Goal: Check status: Check status

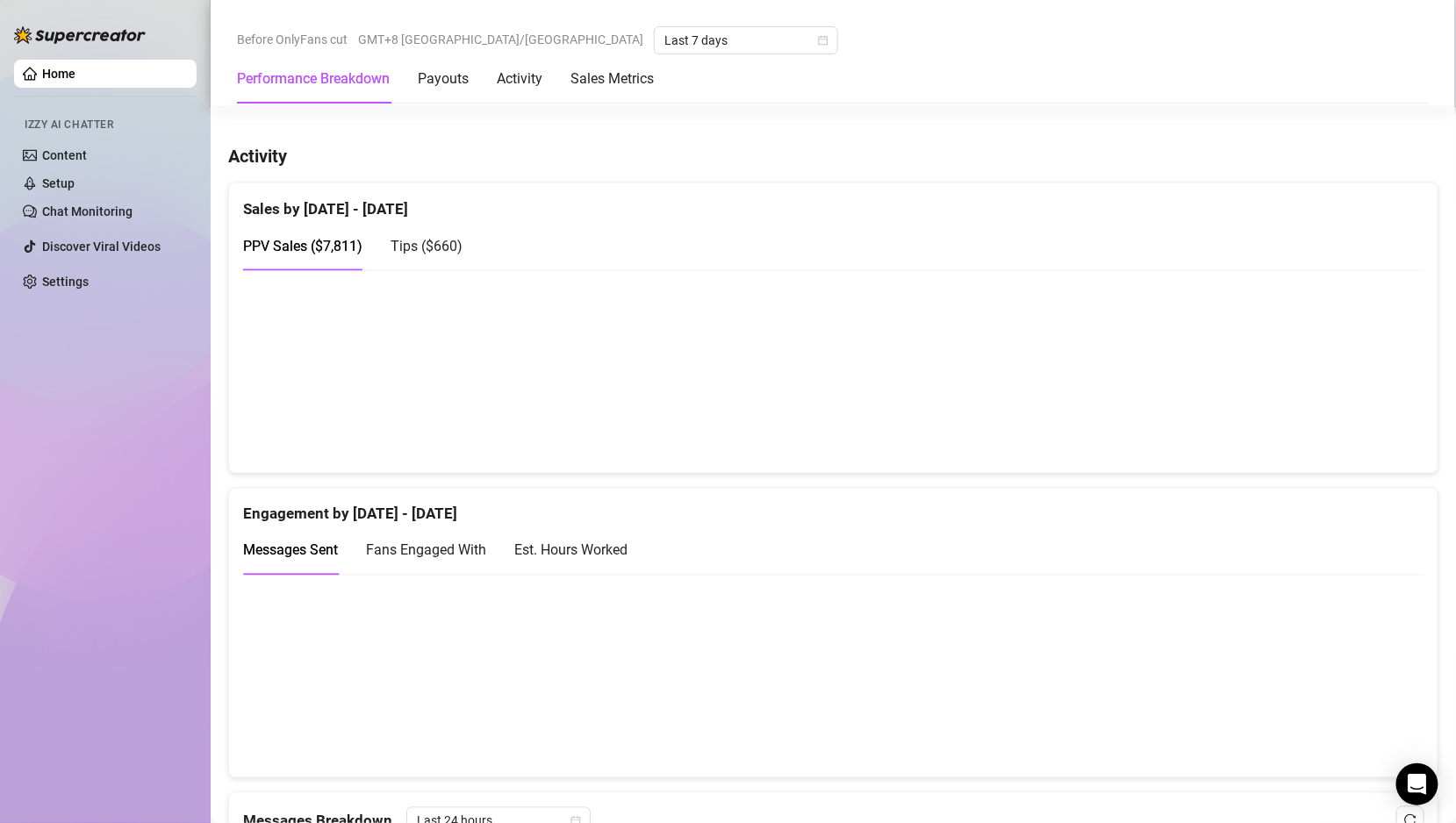
scroll to position [948, 0]
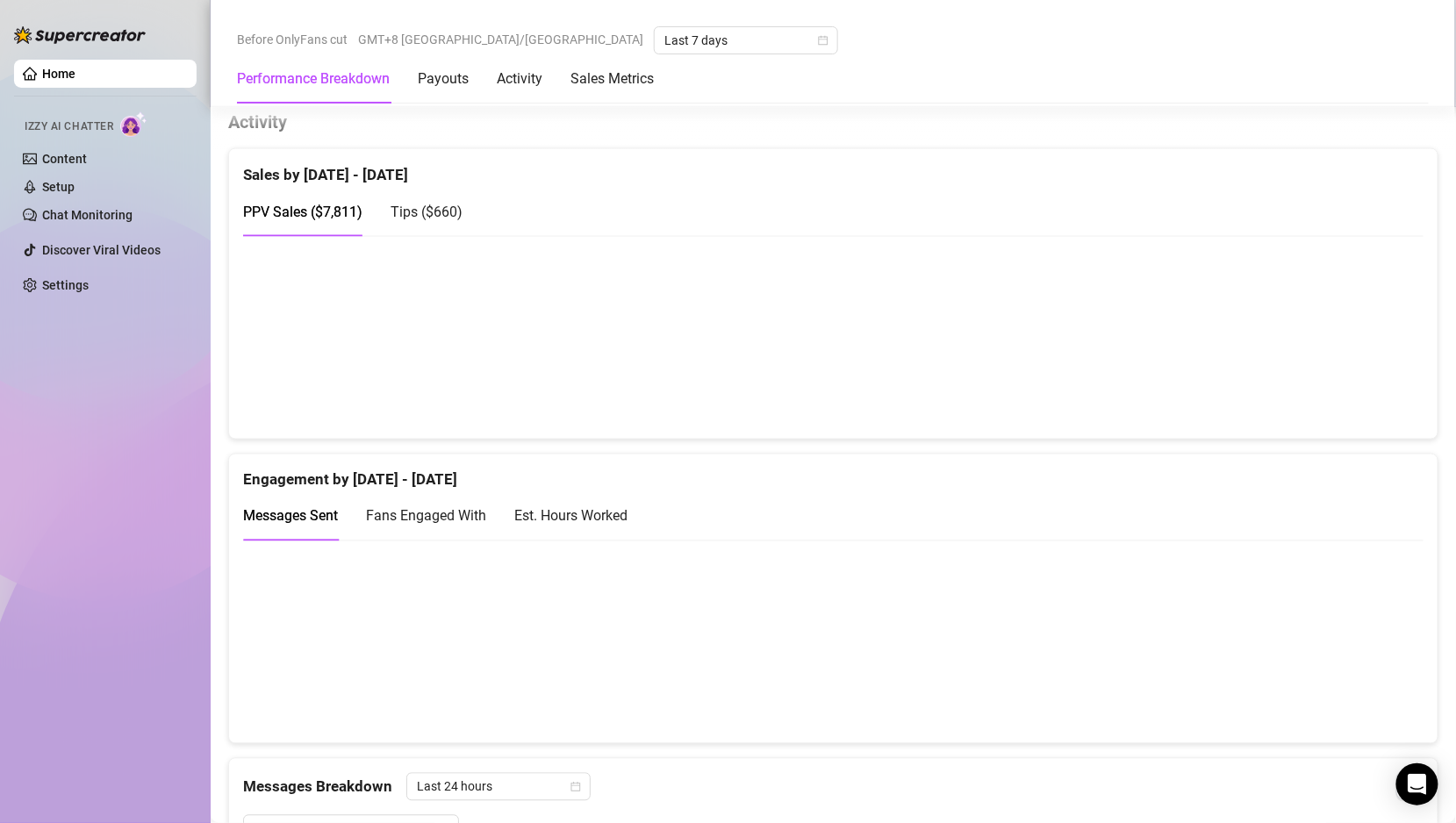
click at [419, 193] on div "Tips ( $660 )" at bounding box center [426, 211] width 72 height 50
click at [325, 206] on span "PPV Sales ( $7,811 )" at bounding box center [302, 211] width 120 height 17
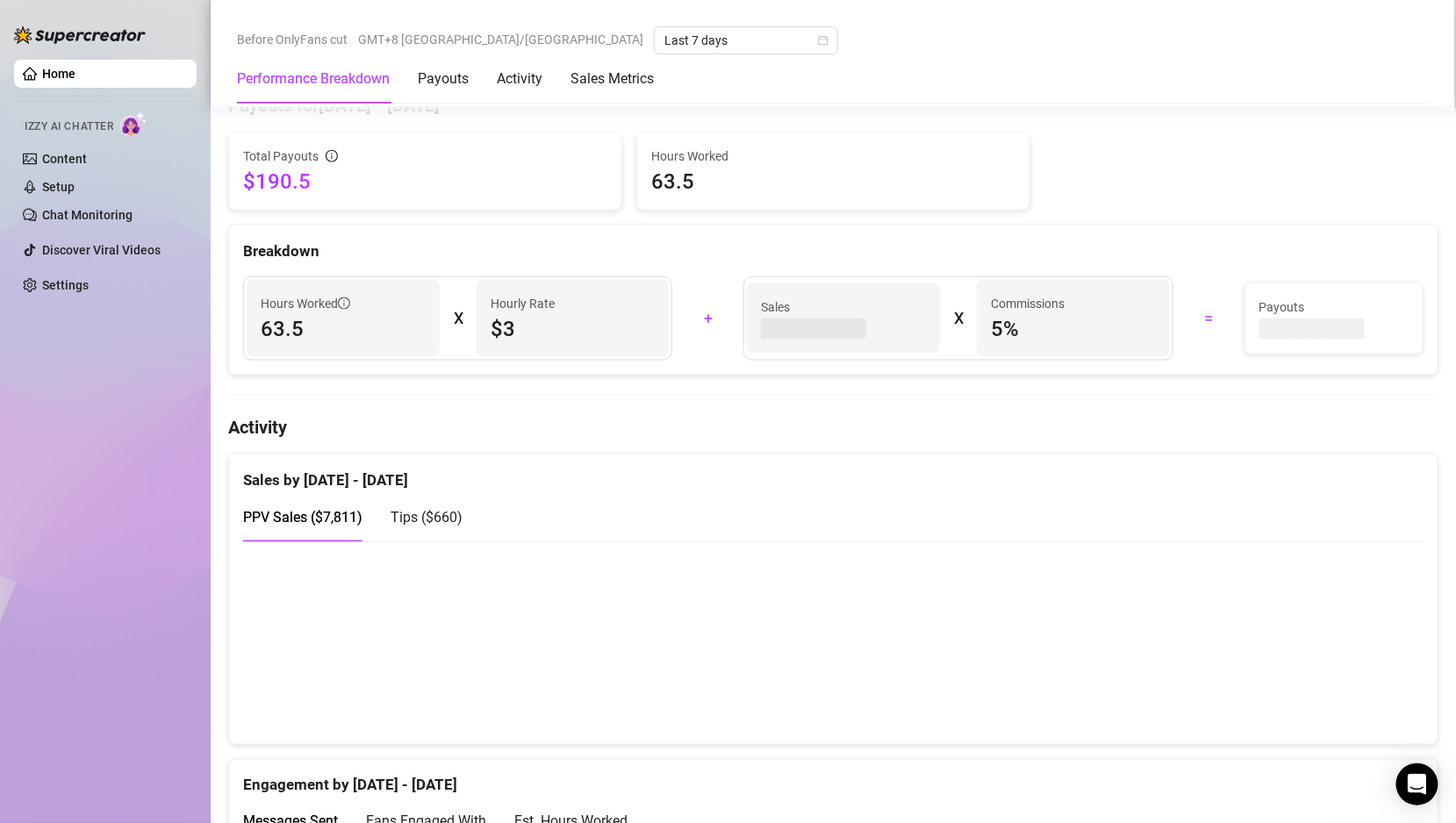
scroll to position [772, 0]
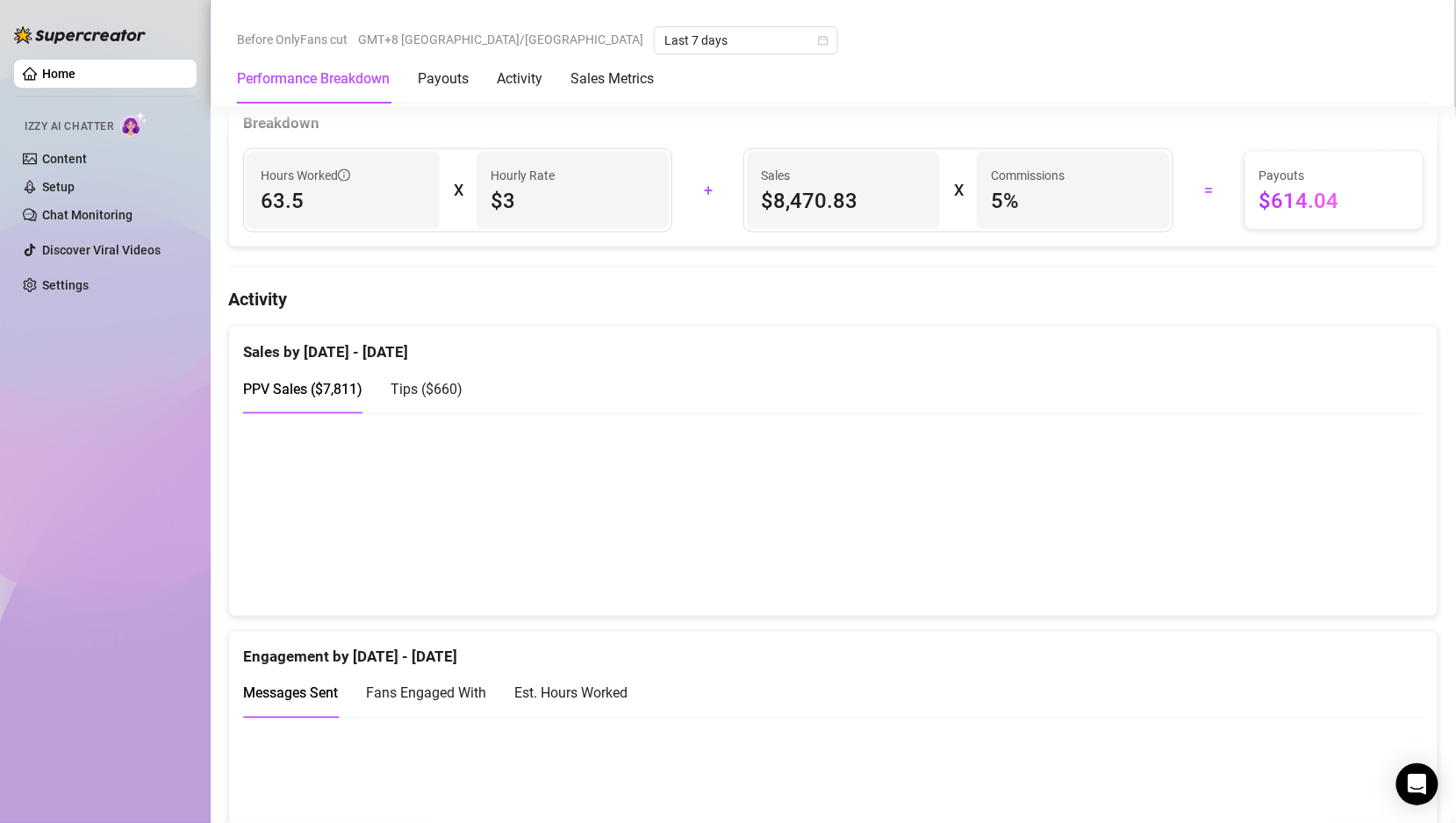
click at [392, 390] on span "Tips ( $660 )" at bounding box center [426, 388] width 72 height 17
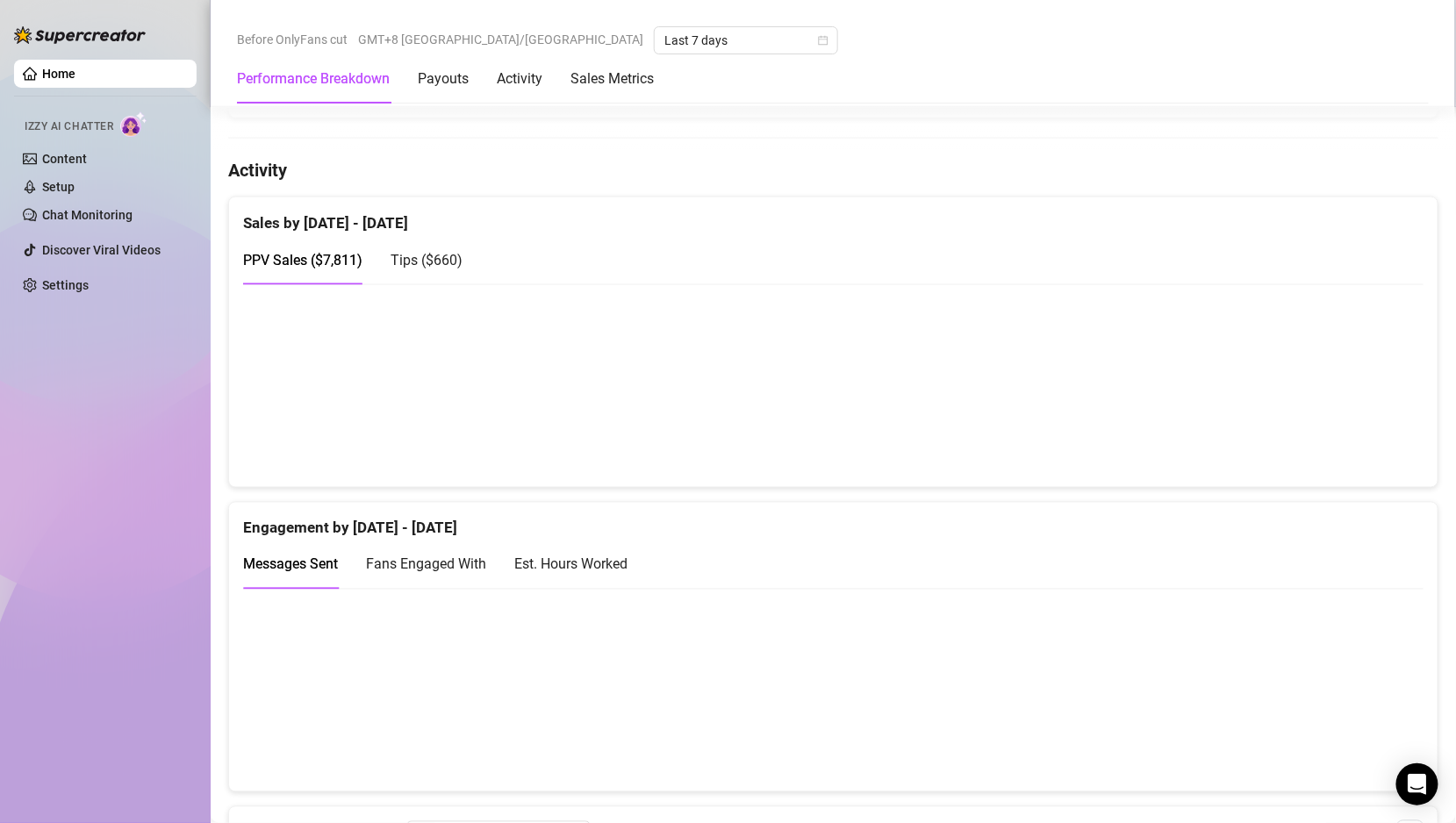
scroll to position [891, 0]
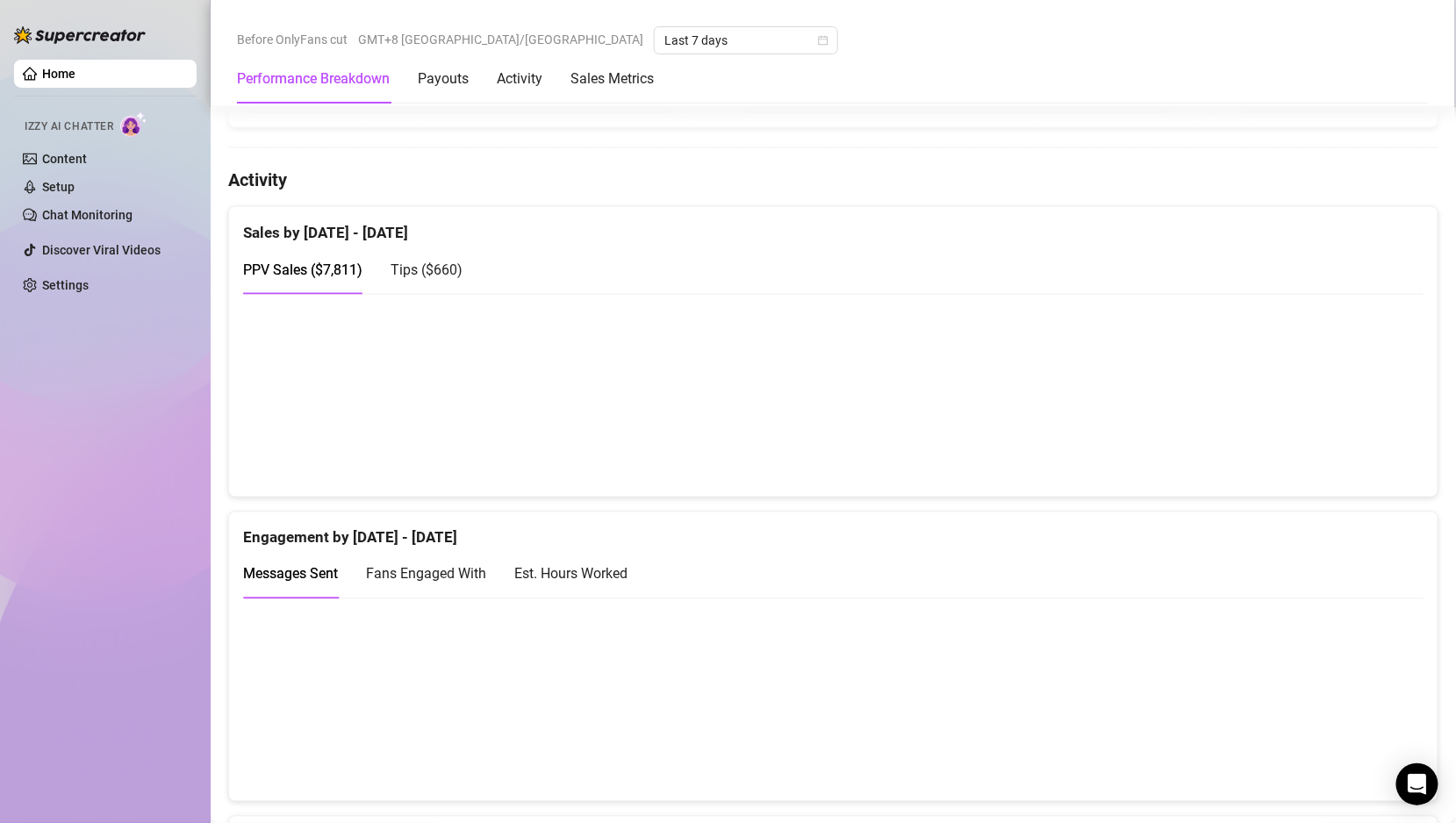
click at [429, 262] on span "Tips ( $660 )" at bounding box center [426, 270] width 72 height 17
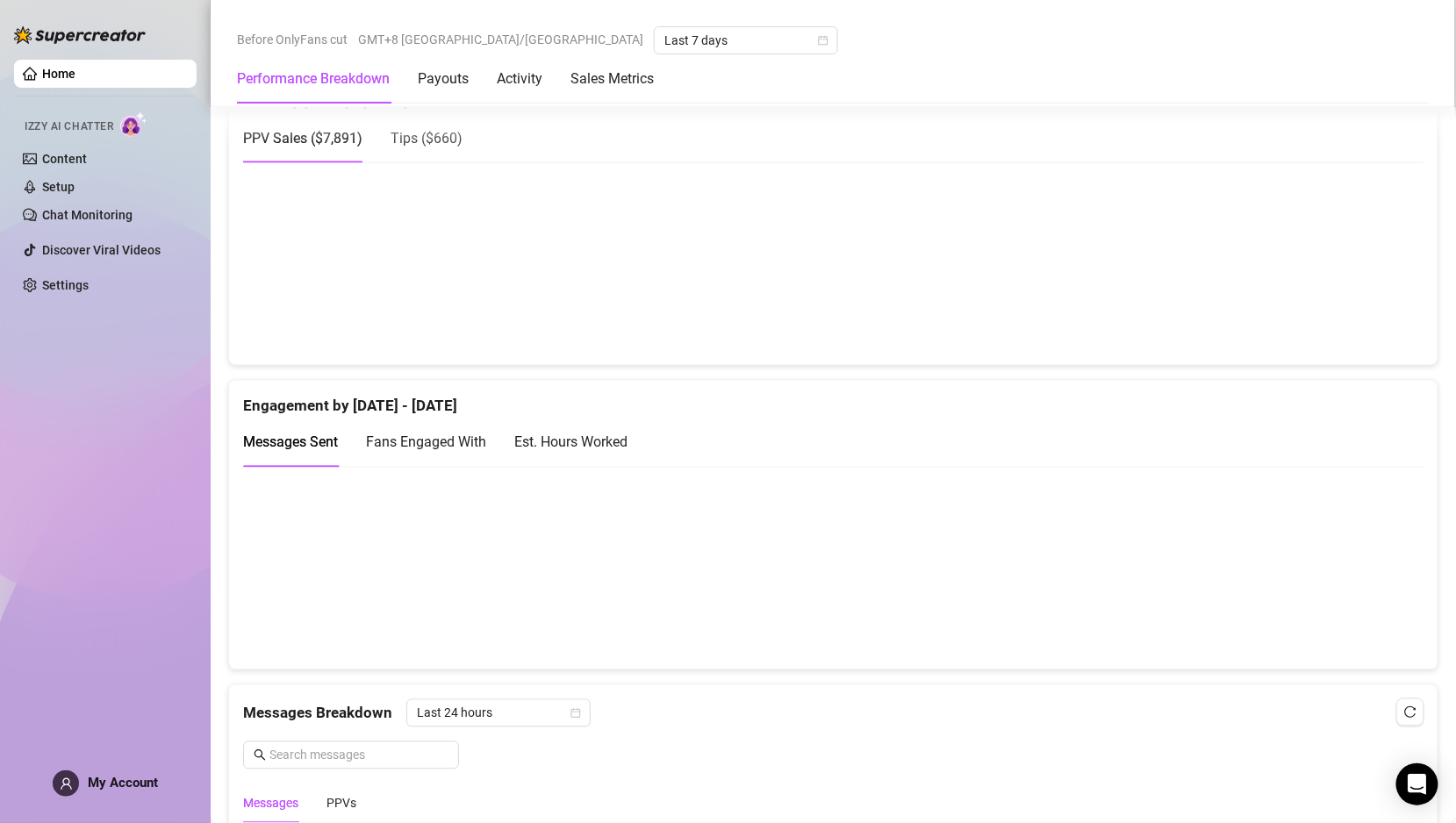
scroll to position [927, 0]
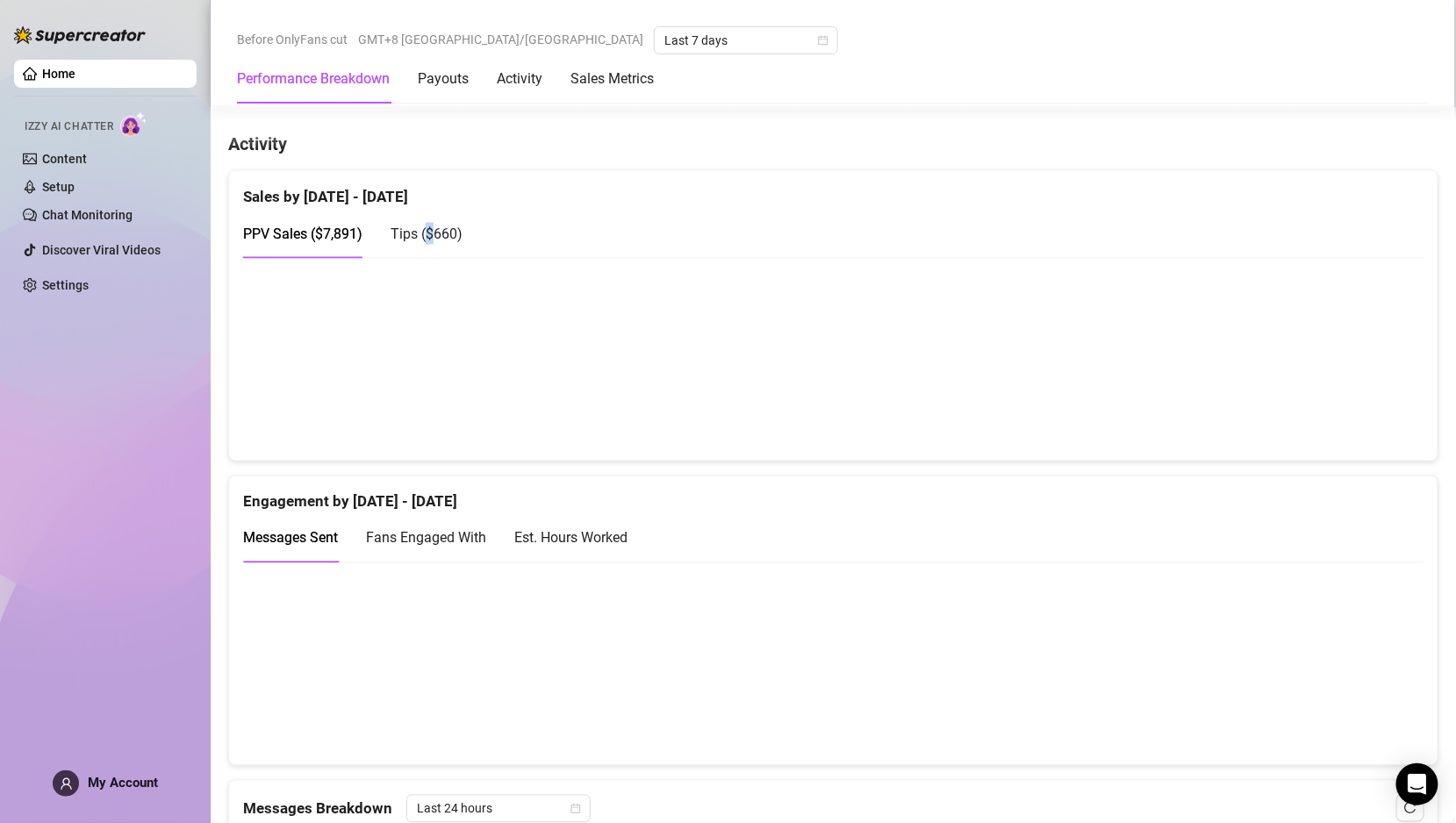
click at [429, 225] on span "Tips ( $660 )" at bounding box center [426, 233] width 72 height 17
click at [324, 231] on span "PPV Sales ( $7,891 )" at bounding box center [302, 233] width 120 height 17
